Goal: Transaction & Acquisition: Purchase product/service

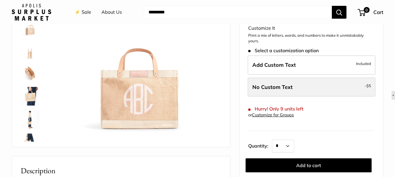
scroll to position [88, 0]
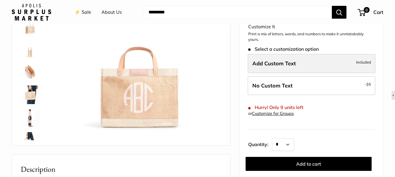
click at [288, 66] on span "Add Custom Text" at bounding box center [274, 63] width 44 height 7
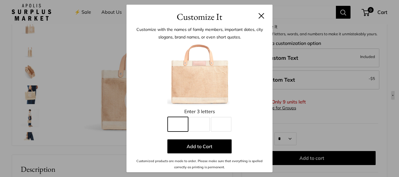
click at [179, 126] on input "Line 1" at bounding box center [178, 124] width 20 height 15
type input "*"
click at [198, 126] on input "Line 2" at bounding box center [199, 124] width 20 height 15
type input "*"
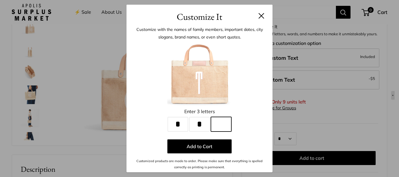
click at [227, 126] on input "Line 3" at bounding box center [221, 124] width 20 height 15
type input "*"
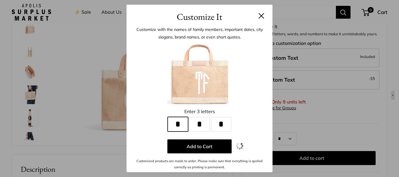
click at [179, 126] on input "*" at bounding box center [178, 124] width 20 height 15
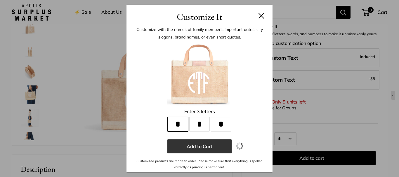
type input "*"
click at [205, 147] on button "Add to Cart" at bounding box center [200, 147] width 64 height 14
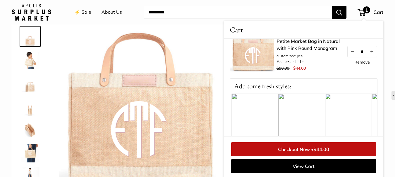
scroll to position [0, 0]
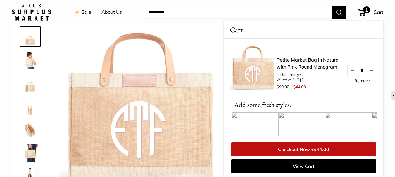
click at [315, 151] on span "$44.00" at bounding box center [321, 150] width 16 height 6
